Goal: Task Accomplishment & Management: Manage account settings

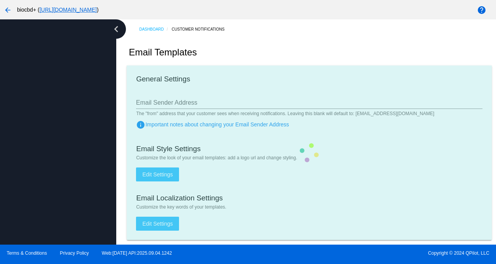
type input "[EMAIL_ADDRESS][DOMAIN_NAME]"
checkbox input "true"
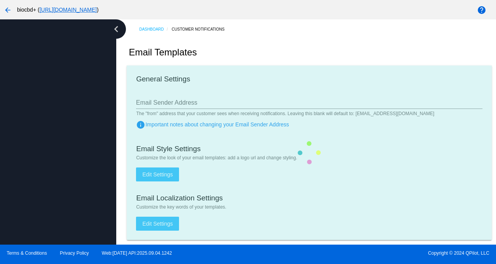
type input "[PERSON_NAME][EMAIL_ADDRESS][DOMAIN_NAME]"
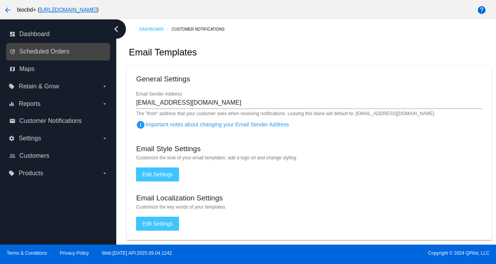
click at [36, 57] on link "update Scheduled Orders" at bounding box center [58, 51] width 98 height 12
